Goal: Task Accomplishment & Management: Complete application form

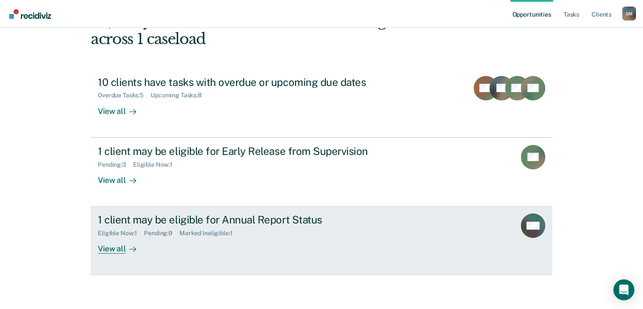
scroll to position [62, 0]
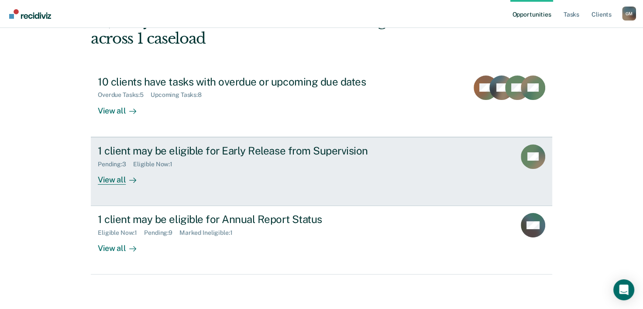
click at [107, 183] on div "View all" at bounding box center [122, 176] width 49 height 17
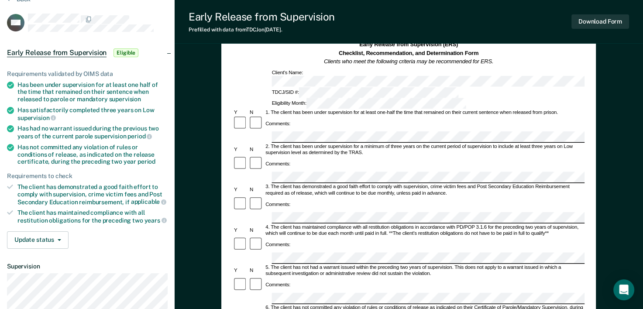
scroll to position [44, 0]
click at [308, 143] on div "2. The client has been under supervision for a minimum of three years on the cu…" at bounding box center [425, 149] width 320 height 13
click at [361, 156] on div "Comments:" at bounding box center [409, 164] width 352 height 16
click at [344, 156] on div "Comments:" at bounding box center [409, 164] width 352 height 16
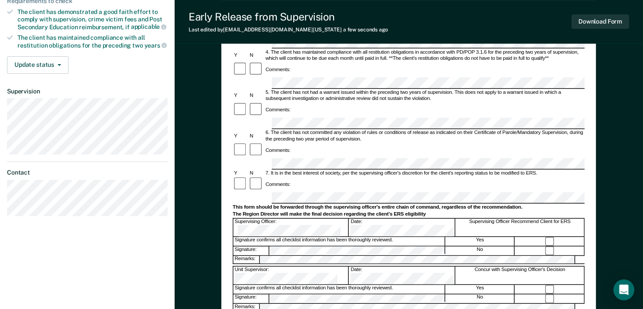
scroll to position [262, 0]
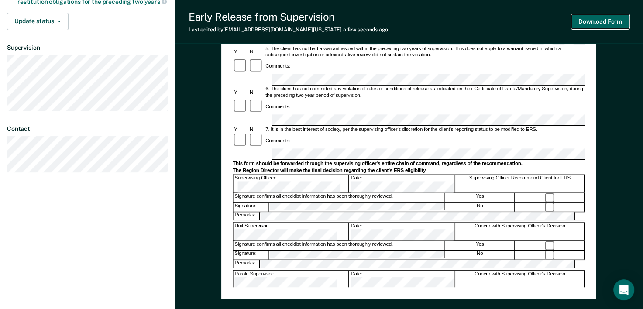
click at [607, 23] on button "Download Form" at bounding box center [601, 21] width 58 height 14
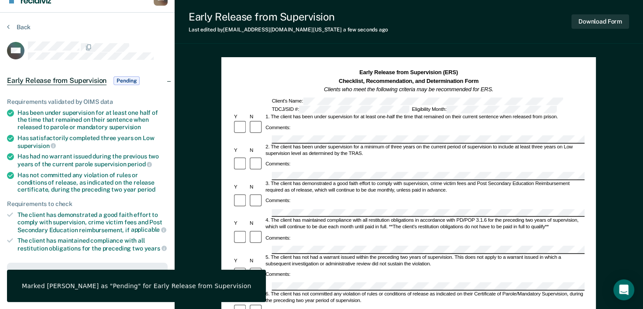
scroll to position [0, 0]
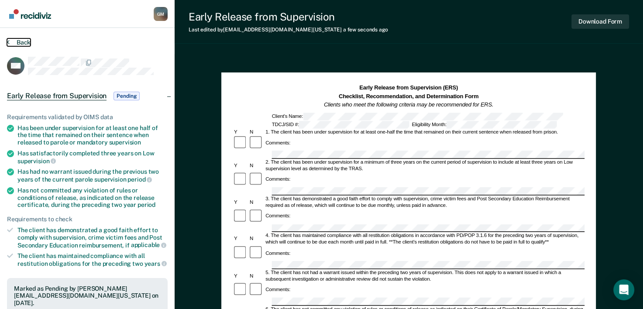
click at [19, 45] on button "Back" at bounding box center [19, 42] width 24 height 8
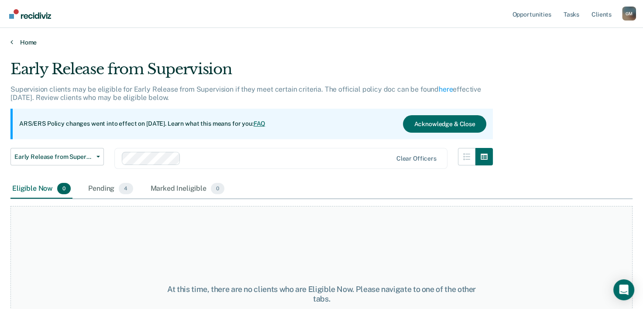
click at [34, 41] on link "Home" at bounding box center [321, 42] width 622 height 8
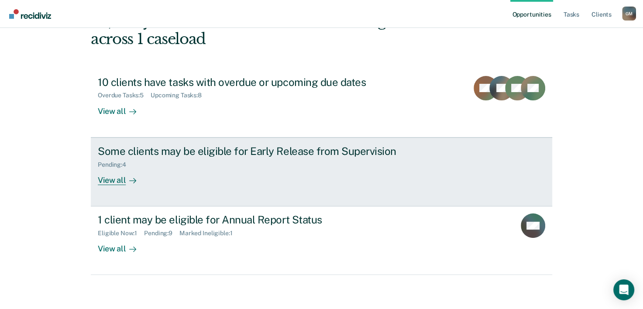
scroll to position [62, 0]
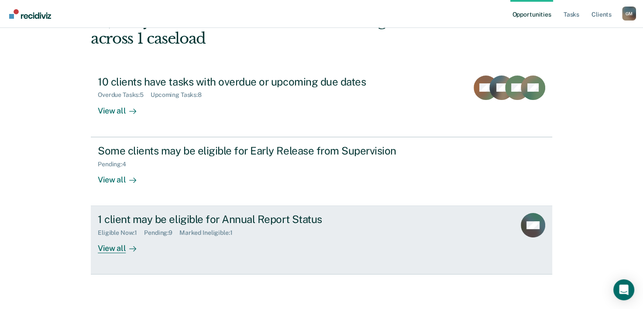
click at [132, 245] on icon at bounding box center [132, 248] width 7 height 7
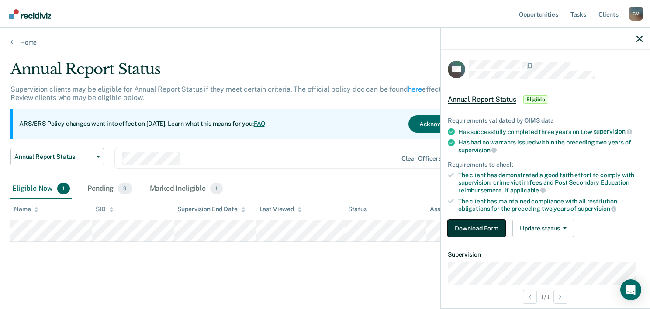
click at [484, 227] on button "Download Form" at bounding box center [477, 228] width 58 height 17
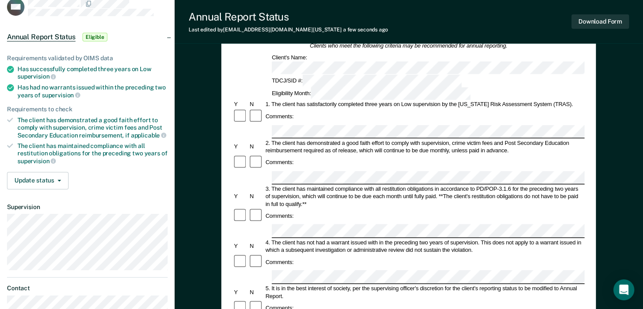
scroll to position [58, 0]
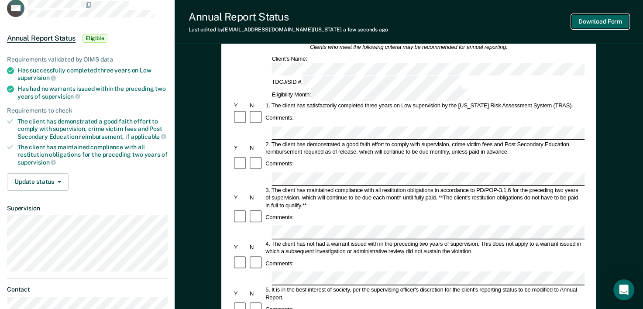
click at [593, 18] on button "Download Form" at bounding box center [601, 21] width 58 height 14
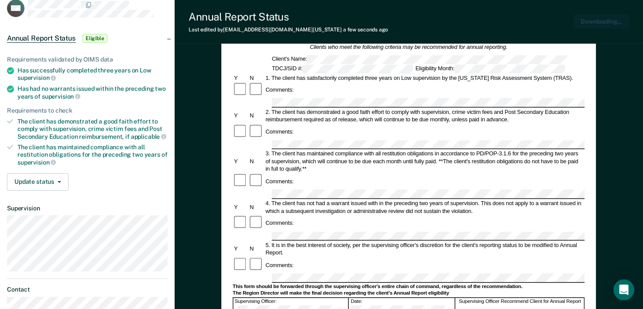
scroll to position [0, 0]
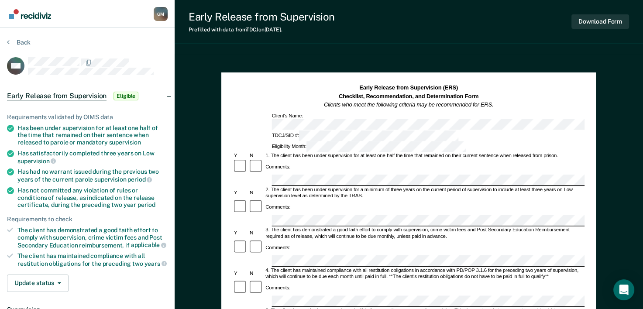
click at [21, 38] on section "Back AM Early Release from Supervision Eligible Requirements validated by OIMS …" at bounding box center [87, 240] width 175 height 424
click at [22, 40] on button "Back" at bounding box center [19, 42] width 24 height 8
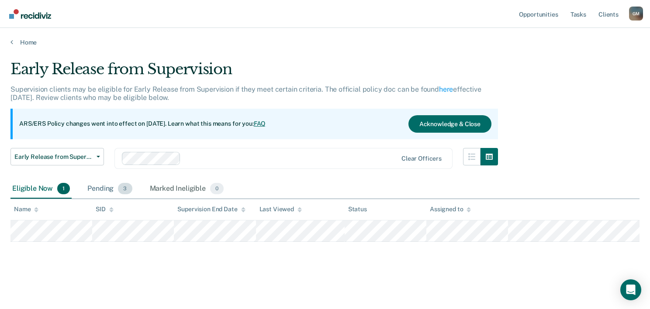
click at [97, 187] on div "Pending 3" at bounding box center [110, 188] width 48 height 19
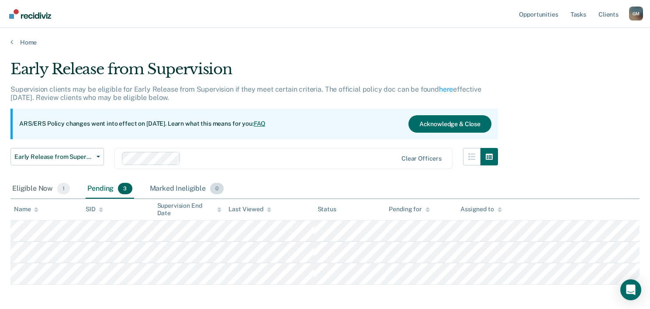
click at [175, 188] on div "Marked Ineligible 0" at bounding box center [187, 188] width 78 height 19
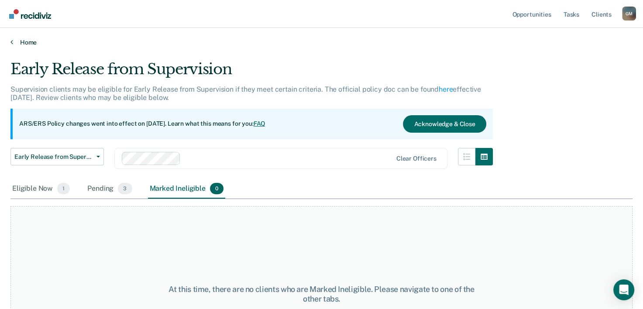
click at [22, 38] on link "Home" at bounding box center [321, 42] width 622 height 8
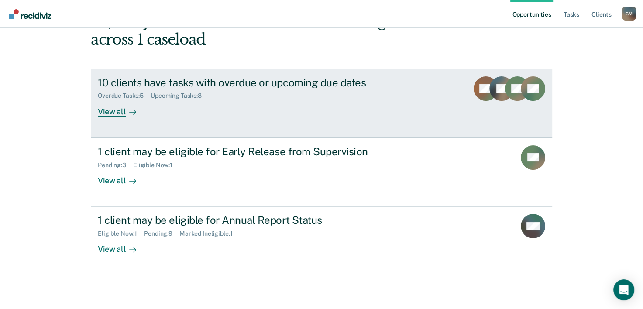
scroll to position [62, 0]
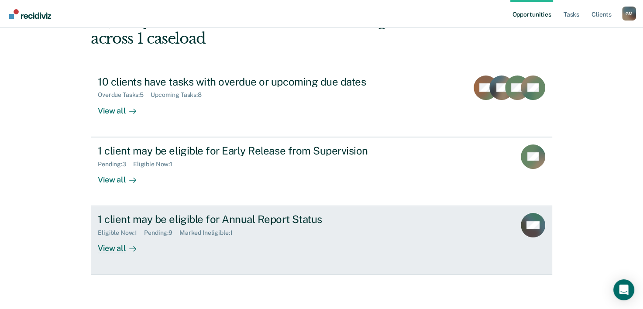
click at [129, 246] on icon at bounding box center [132, 248] width 7 height 7
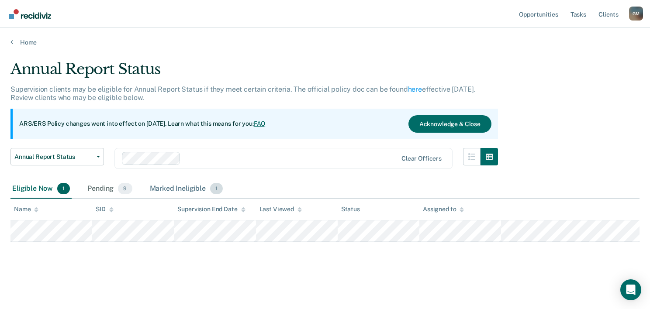
click at [173, 192] on div "Marked Ineligible 1" at bounding box center [186, 188] width 77 height 19
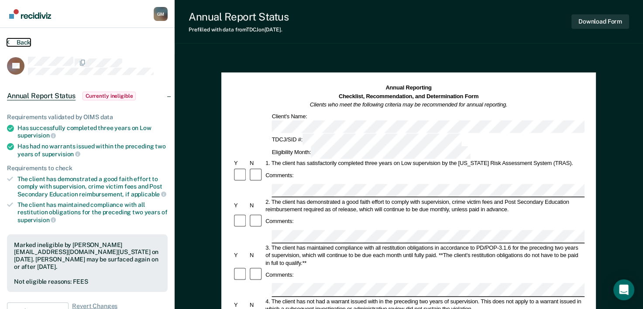
click at [19, 41] on button "Back" at bounding box center [19, 42] width 24 height 8
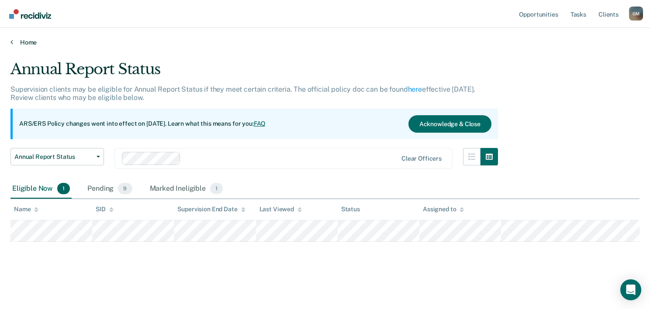
click at [30, 44] on link "Home" at bounding box center [324, 42] width 629 height 8
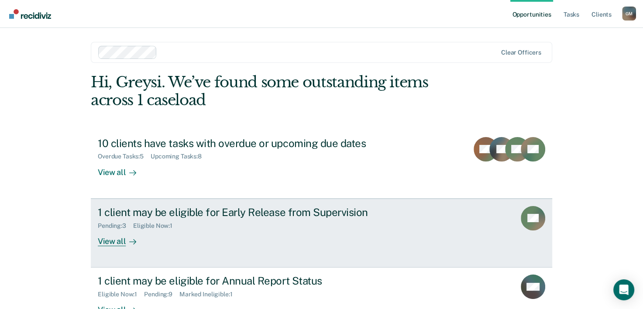
click at [134, 242] on div "View all" at bounding box center [122, 237] width 49 height 17
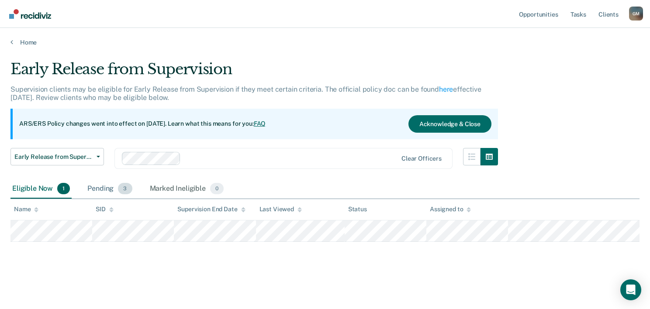
click at [90, 189] on div "Pending 3" at bounding box center [110, 188] width 48 height 19
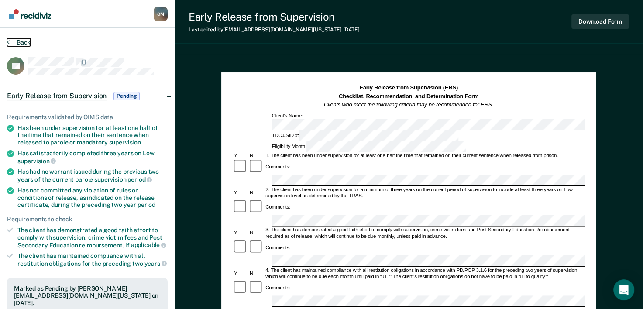
click at [27, 40] on button "Back" at bounding box center [19, 42] width 24 height 8
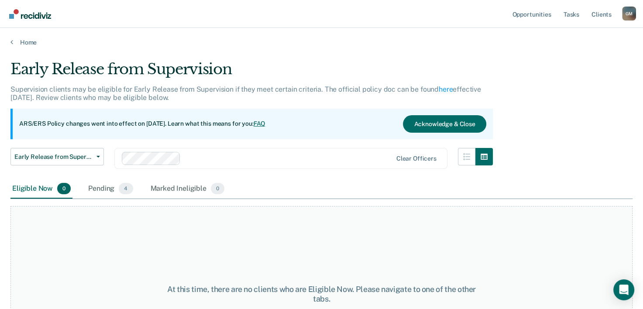
click at [27, 38] on div "Home" at bounding box center [321, 37] width 643 height 18
click at [25, 44] on link "Home" at bounding box center [321, 42] width 622 height 8
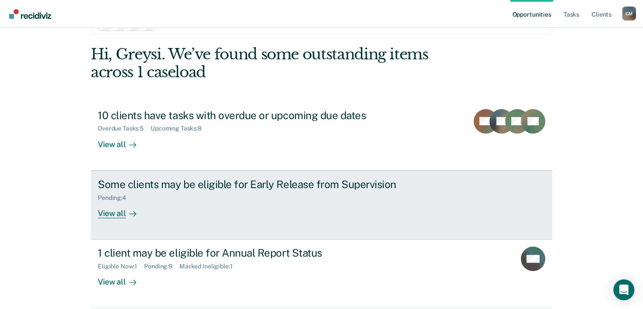
scroll to position [44, 0]
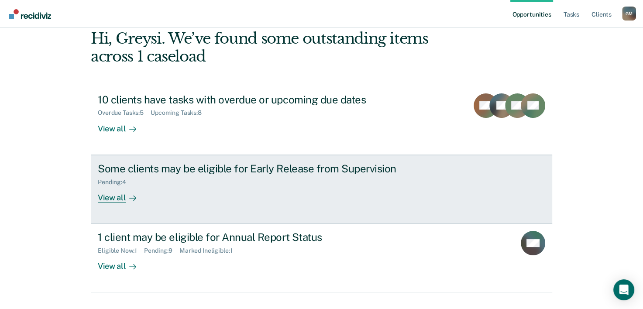
click at [107, 192] on div "View all" at bounding box center [122, 194] width 49 height 17
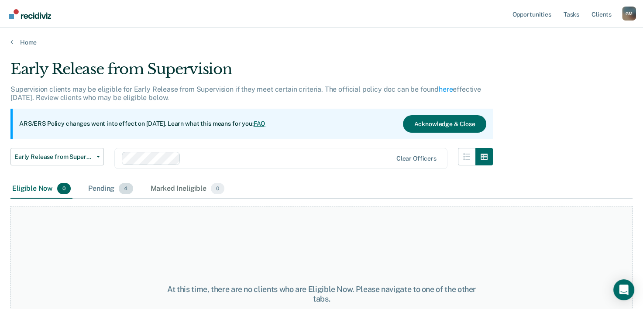
click at [117, 188] on div "Pending 4" at bounding box center [110, 188] width 48 height 19
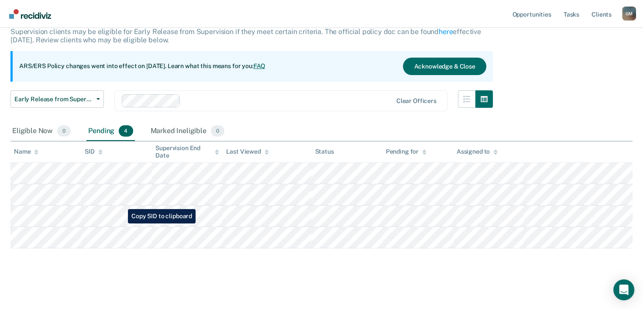
scroll to position [59, 0]
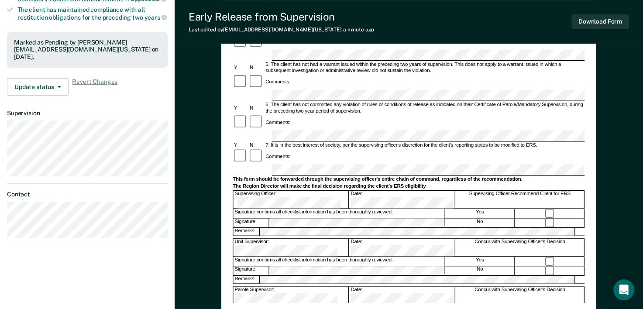
scroll to position [262, 0]
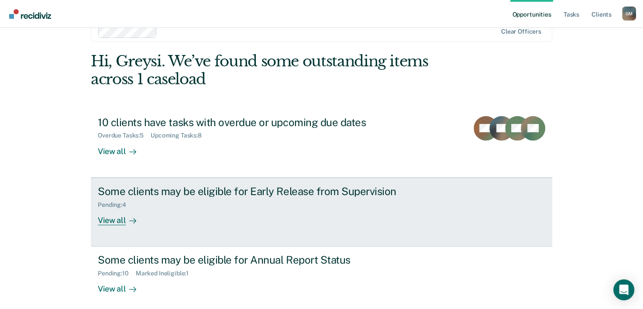
scroll to position [27, 0]
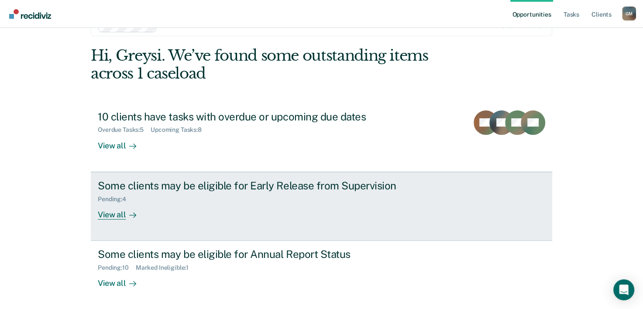
click at [119, 215] on div "View all" at bounding box center [122, 211] width 49 height 17
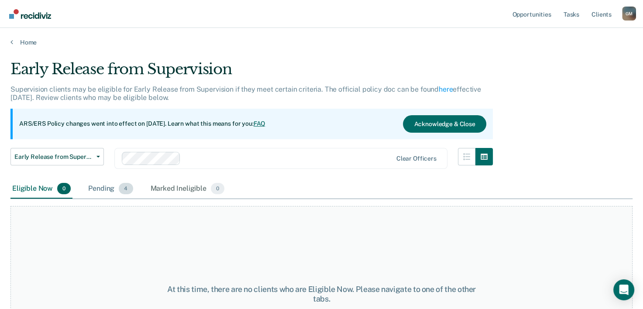
click at [98, 194] on div "Pending 4" at bounding box center [110, 188] width 48 height 19
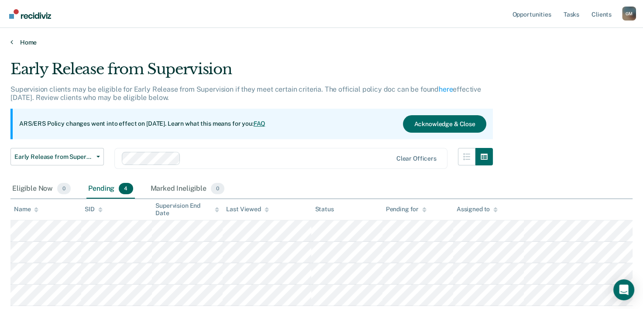
click at [13, 42] on link "Home" at bounding box center [321, 42] width 622 height 8
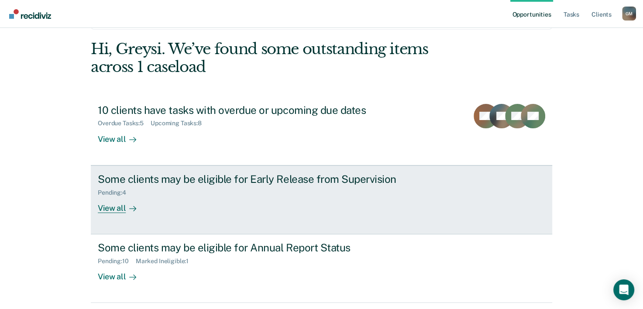
scroll to position [62, 0]
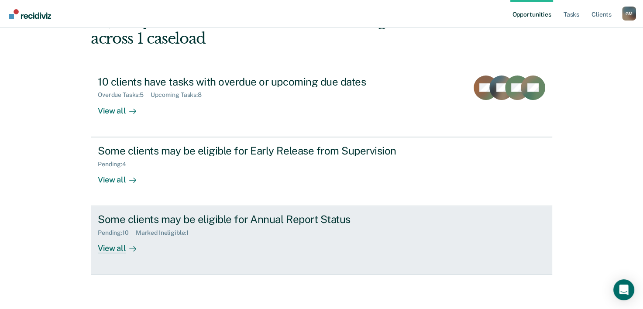
click at [126, 251] on div at bounding box center [131, 249] width 10 height 10
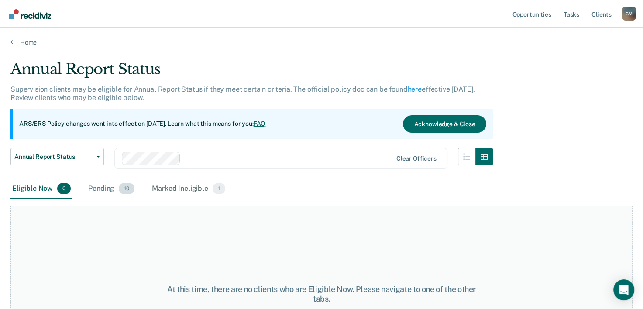
click at [103, 187] on div "Pending 10" at bounding box center [111, 188] width 50 height 19
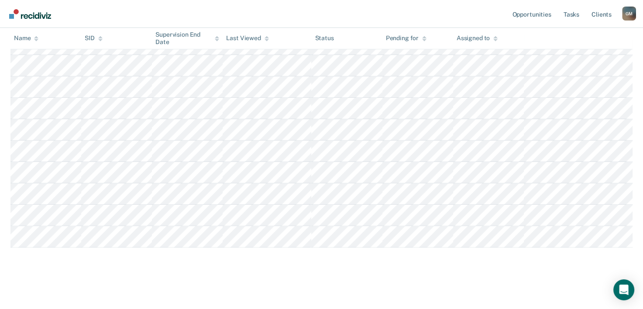
scroll to position [12, 0]
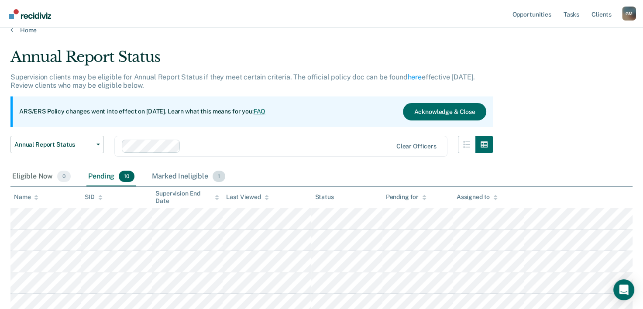
click at [176, 176] on div "Marked Ineligible 1" at bounding box center [188, 176] width 77 height 19
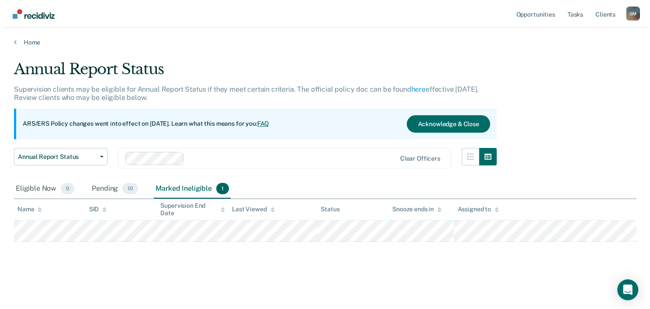
scroll to position [0, 0]
